Goal: Communication & Community: Participate in discussion

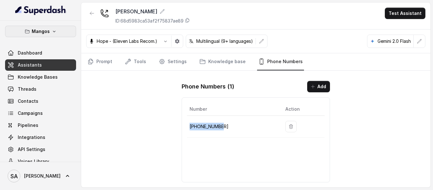
click at [43, 30] on p "Mangos" at bounding box center [41, 32] width 18 height 8
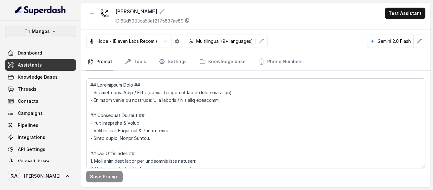
click at [52, 30] on icon "button" at bounding box center [54, 31] width 5 height 5
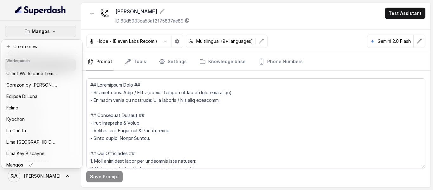
scroll to position [40, 0]
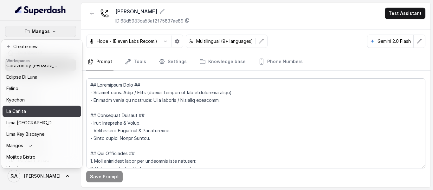
click at [33, 115] on div "La Cañita" at bounding box center [31, 112] width 51 height 8
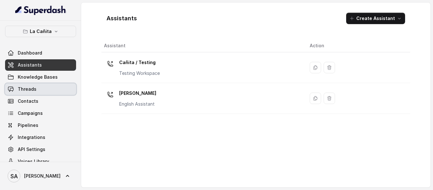
click at [29, 89] on span "Threads" at bounding box center [27, 89] width 19 height 6
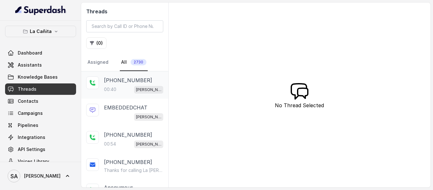
click at [124, 82] on p "+14044822738" at bounding box center [128, 80] width 48 height 8
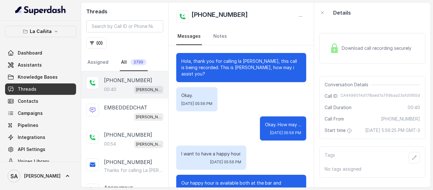
scroll to position [103, 0]
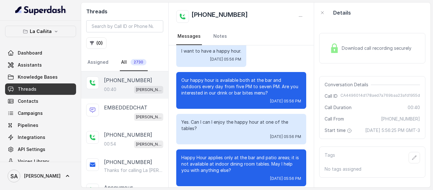
click at [335, 52] on img at bounding box center [335, 48] width 10 height 10
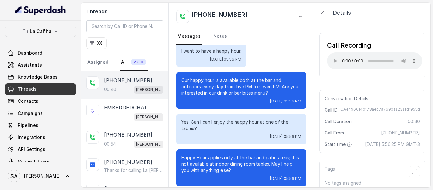
drag, startPoint x: 108, startPoint y: 75, endPoint x: 112, endPoint y: 79, distance: 5.2
click at [108, 75] on div "+14044822738 00:40 Kendall" at bounding box center [124, 84] width 87 height 27
